Goal: Task Accomplishment & Management: Manage account settings

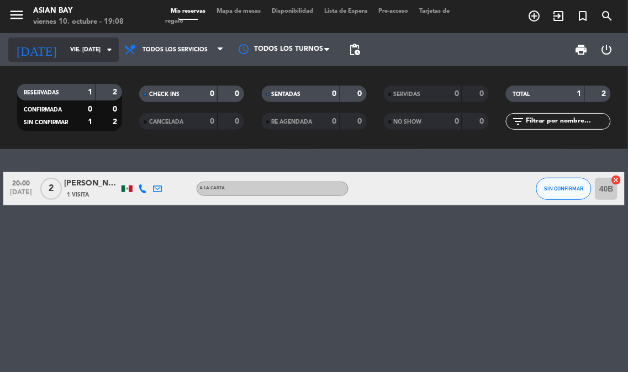
click at [106, 46] on icon "arrow_drop_down" at bounding box center [109, 49] width 13 height 13
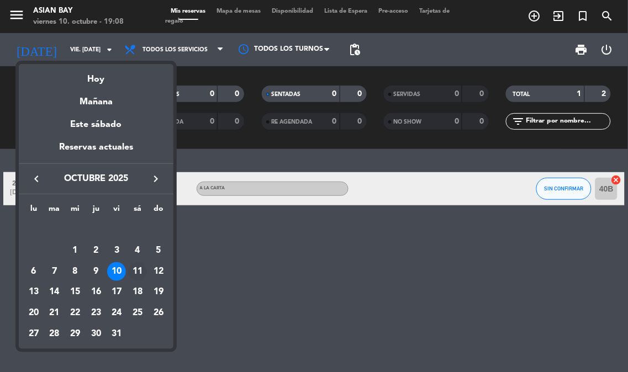
click at [134, 270] on div "11" at bounding box center [137, 271] width 19 height 19
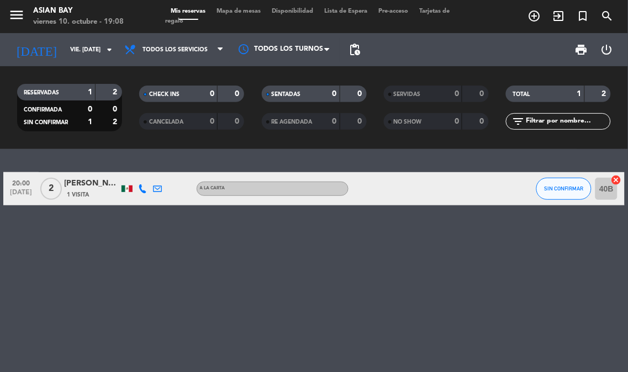
type input "sáb. [DATE]"
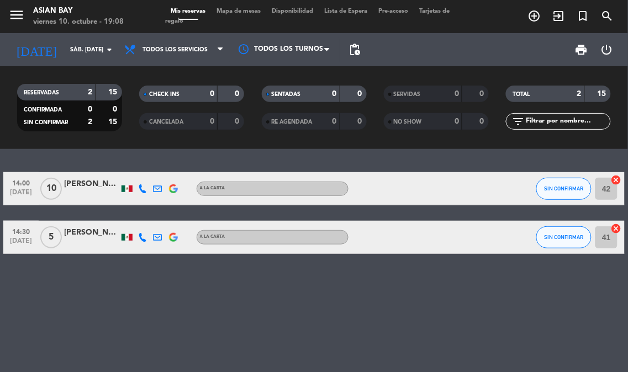
click at [110, 181] on div "[PERSON_NAME]" at bounding box center [91, 184] width 55 height 13
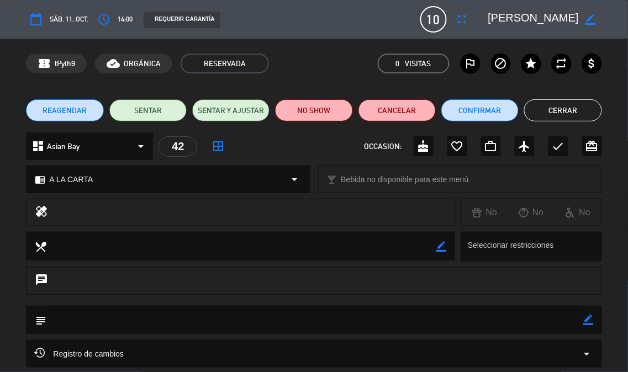
click at [84, 15] on span "sáb. 11, oct." at bounding box center [69, 20] width 39 height 12
click at [473, 103] on button "Confirmar" at bounding box center [479, 110] width 77 height 22
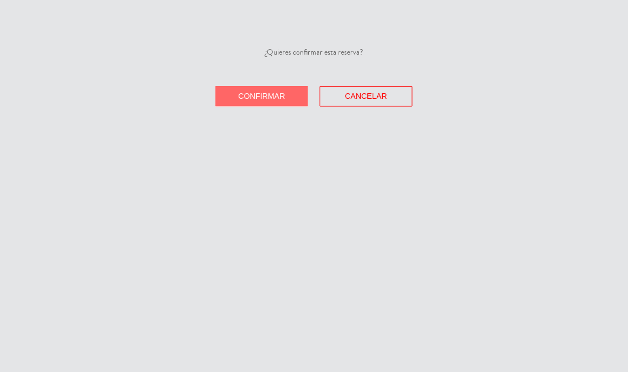
click at [260, 97] on span "Confirmar" at bounding box center [262, 96] width 47 height 9
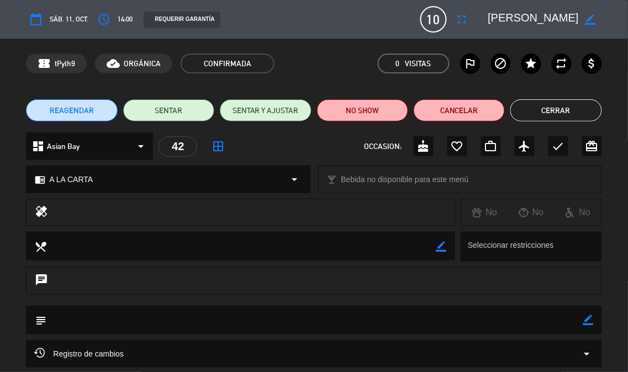
click at [473, 15] on div "calendar_today sáb. 11, oct. access_time 14:00 REQUERIR GARANTÍA 10 [PERSON_NAM…" at bounding box center [314, 19] width 576 height 27
click at [498, 12] on textarea at bounding box center [533, 19] width 91 height 20
click at [62, 139] on div "dashboard Asian Bay arrow_drop_down" at bounding box center [89, 147] width 127 height 28
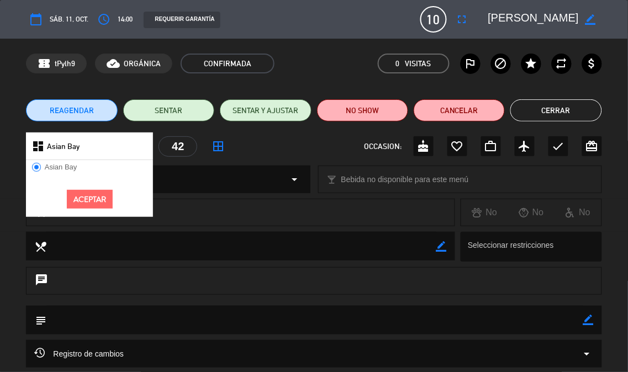
click at [13, 128] on div "REAGENDAR SENTAR SENTAR Y AJUSTAR NO SHOW Cancelar Cerrar" at bounding box center [314, 110] width 628 height 44
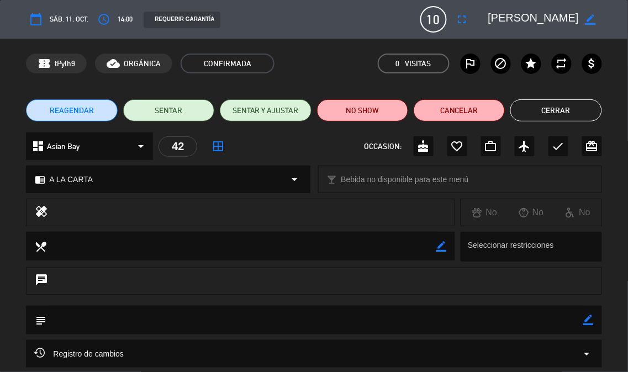
click at [39, 35] on div "calendar_today sáb. 11, oct. access_time 14:00 REQUERIR GARANTÍA 10 [PERSON_NAM…" at bounding box center [314, 19] width 628 height 39
click at [6, 18] on div "calendar_today sáb. 11, oct. access_time 14:00 REQUERIR GARANTÍA 10 [PERSON_NAM…" at bounding box center [314, 19] width 628 height 39
click at [601, 67] on div "outlined_flag block star repeat attach_money" at bounding box center [531, 64] width 141 height 20
click at [609, 228] on div "healing No No No" at bounding box center [314, 215] width 628 height 33
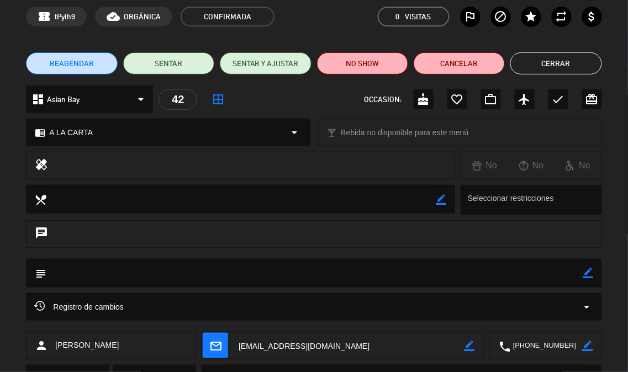
scroll to position [101, 0]
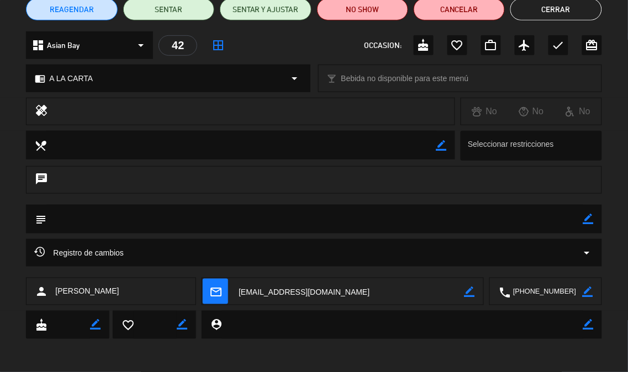
click at [221, 343] on div "cake border_color favorite_border border_color person_pin border_color" at bounding box center [314, 328] width 628 height 34
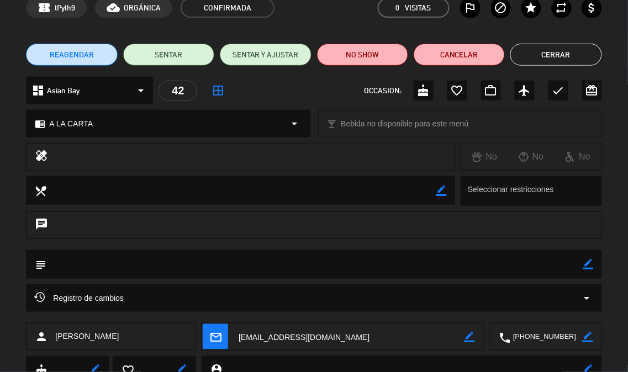
scroll to position [0, 0]
